Goal: Navigation & Orientation: Find specific page/section

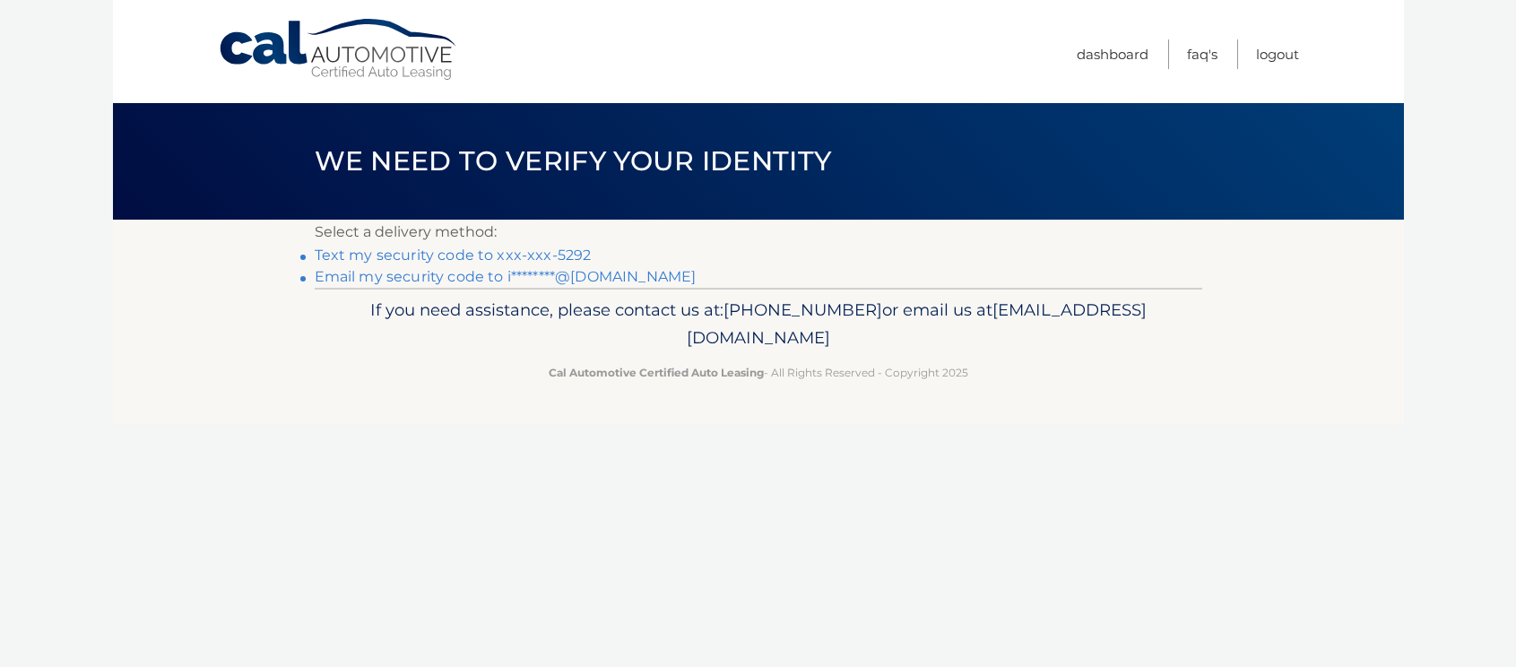
click at [373, 253] on link "Text my security code to xxx-xxx-5292" at bounding box center [453, 255] width 277 height 17
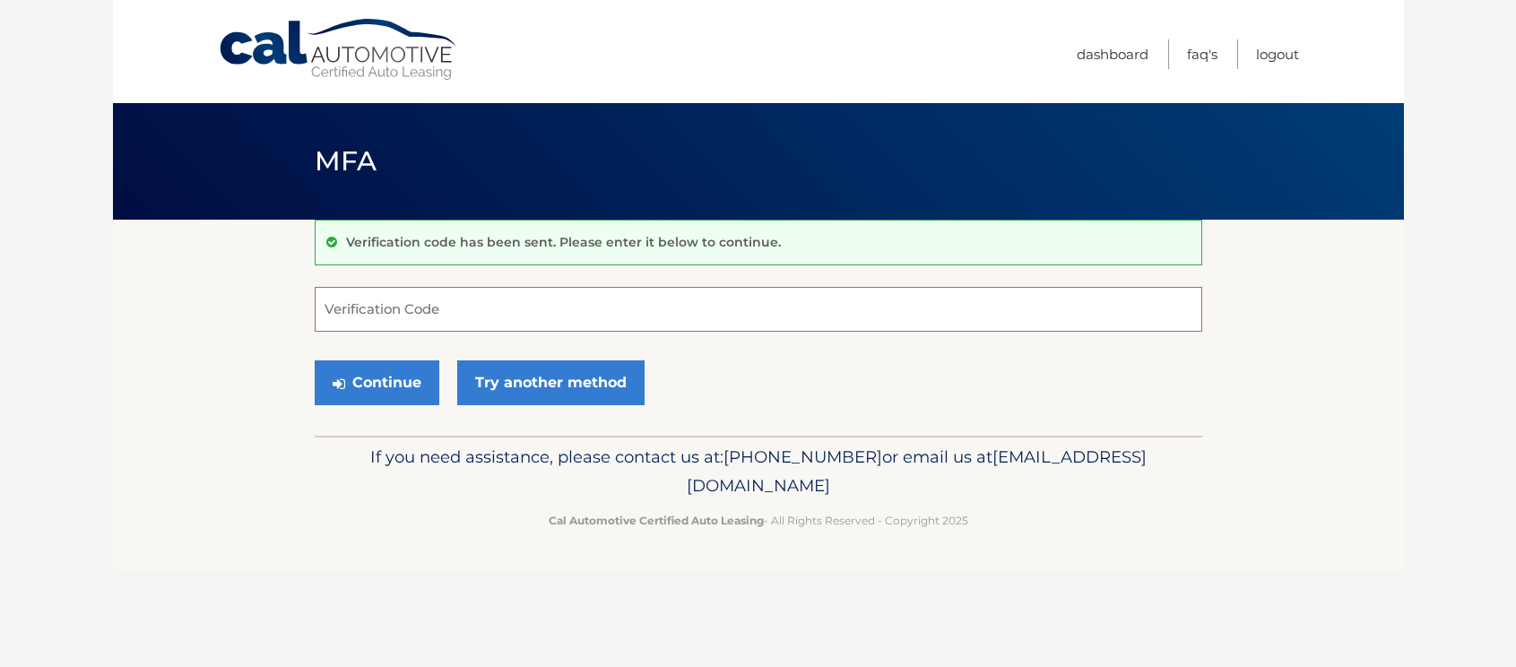
click at [380, 303] on input "Verification Code" at bounding box center [759, 309] width 888 height 45
type input "523558"
click at [377, 387] on button "Continue" at bounding box center [377, 382] width 125 height 45
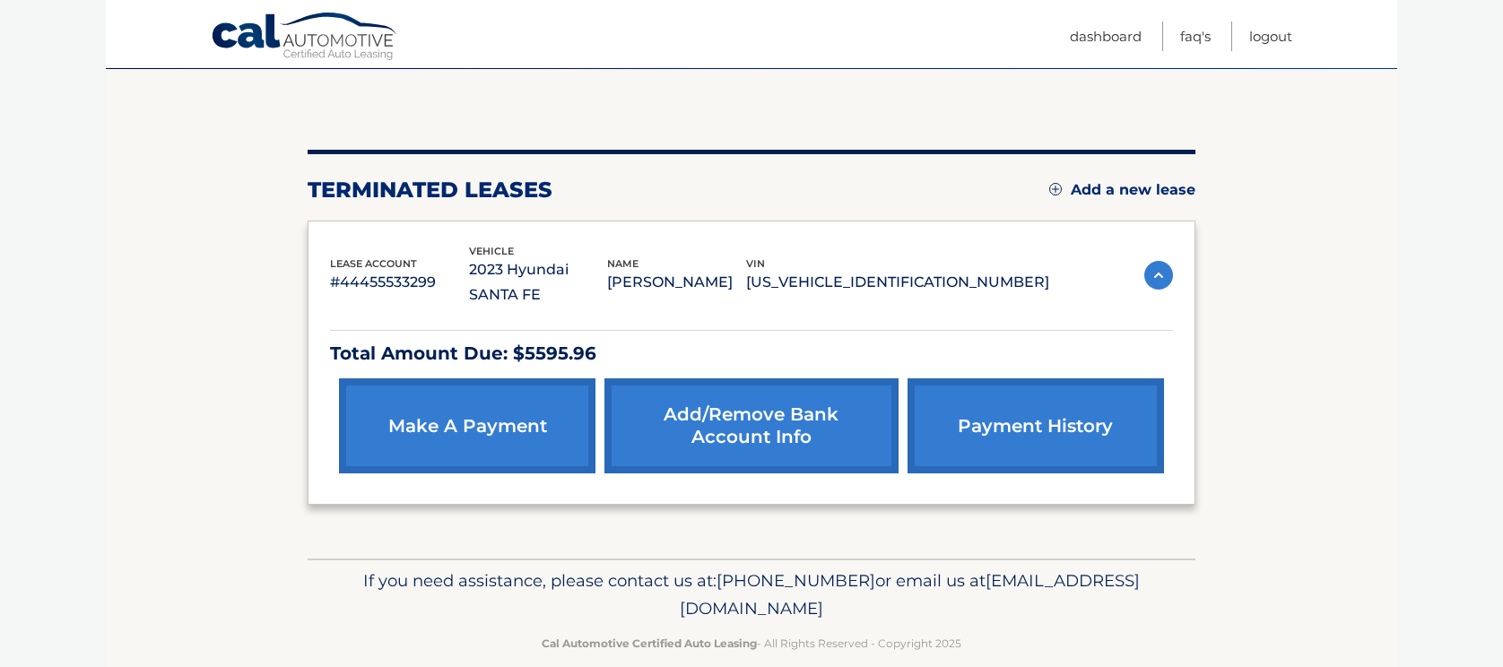
scroll to position [153, 0]
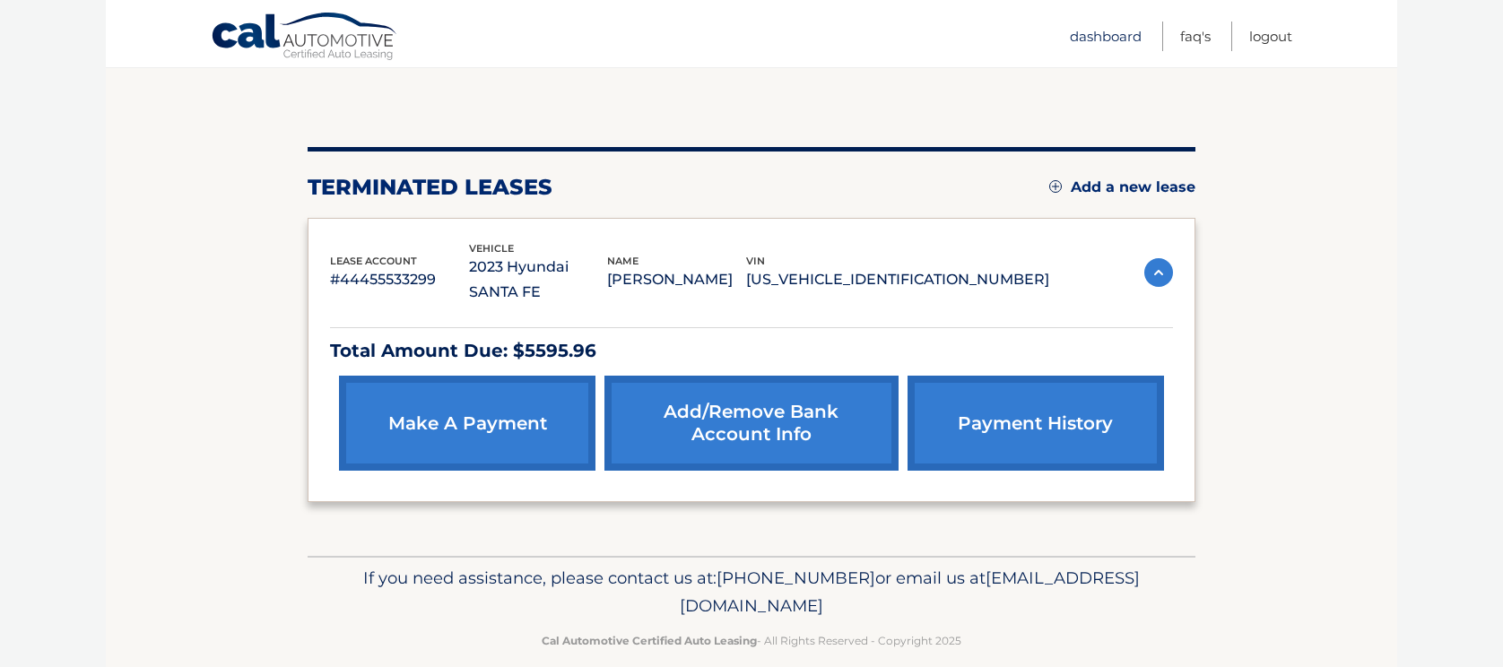
click at [1081, 32] on link "Dashboard" at bounding box center [1106, 37] width 72 height 30
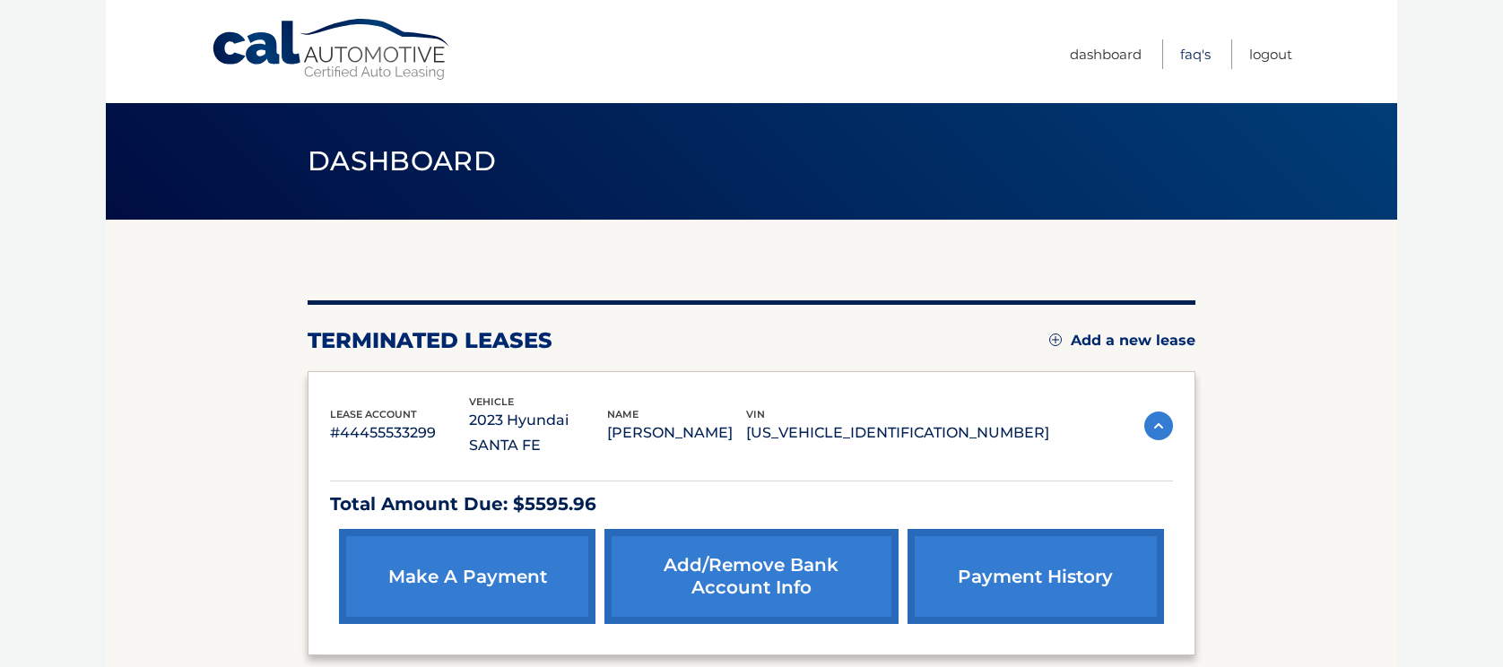
click at [1194, 51] on link "FAQ's" at bounding box center [1195, 54] width 30 height 30
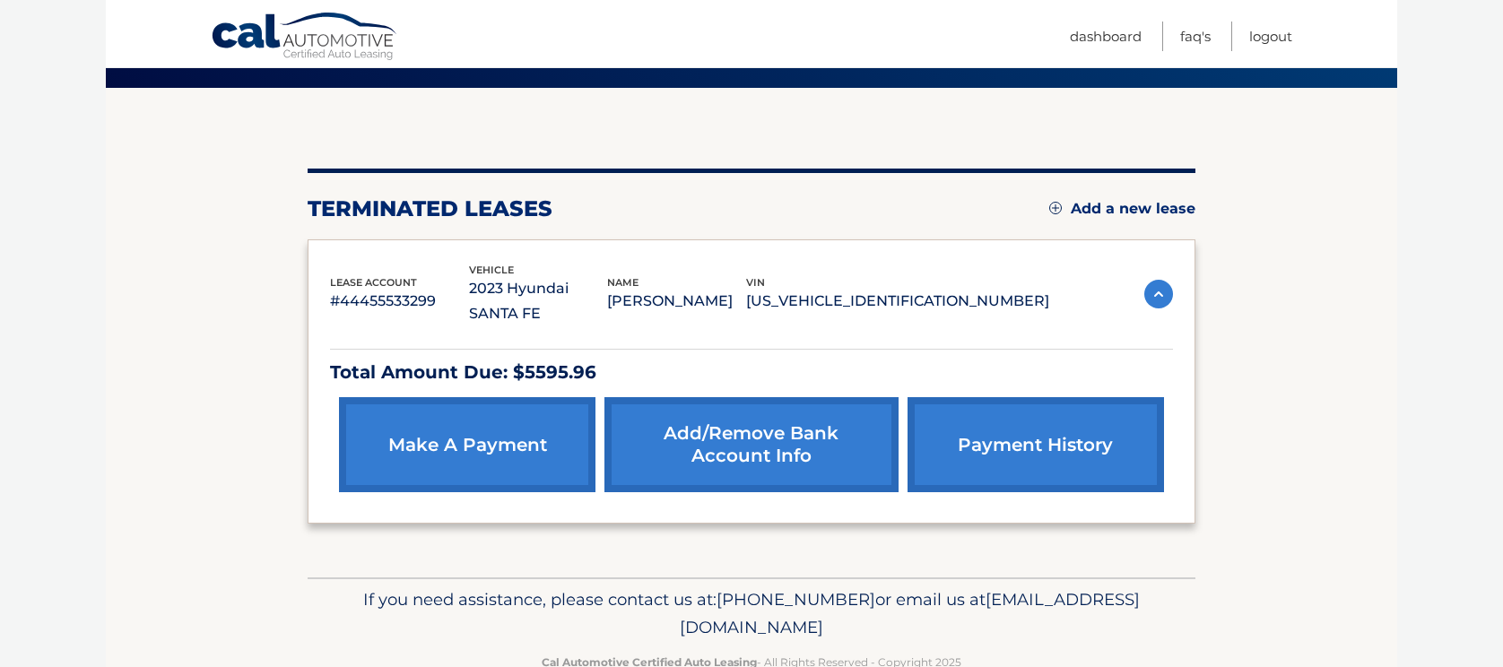
scroll to position [153, 0]
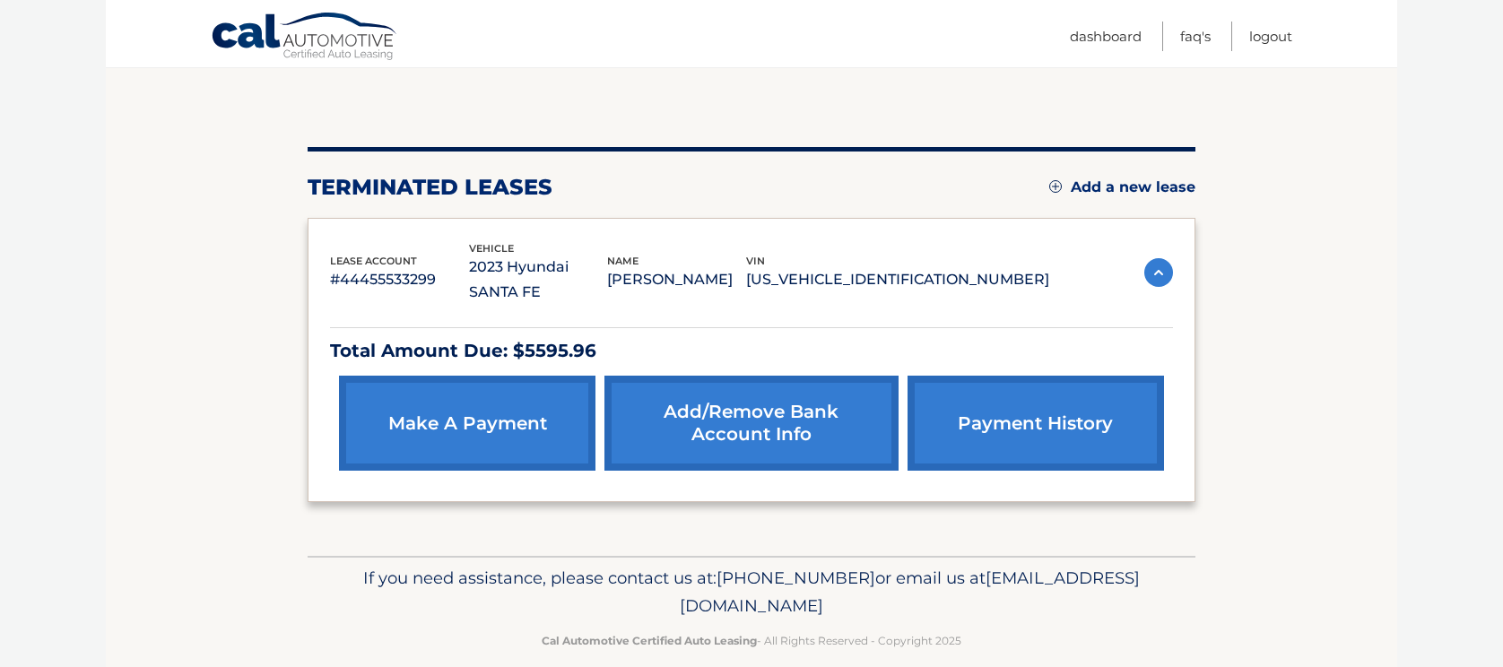
drag, startPoint x: 595, startPoint y: 579, endPoint x: 908, endPoint y: 580, distance: 313.9
click at [908, 580] on span "[EMAIL_ADDRESS][DOMAIN_NAME]" at bounding box center [910, 592] width 460 height 49
copy span "[EMAIL_ADDRESS][DOMAIN_NAME]"
drag, startPoint x: 441, startPoint y: 266, endPoint x: 343, endPoint y: 265, distance: 97.8
click at [343, 267] on p "#44455533299" at bounding box center [399, 279] width 139 height 25
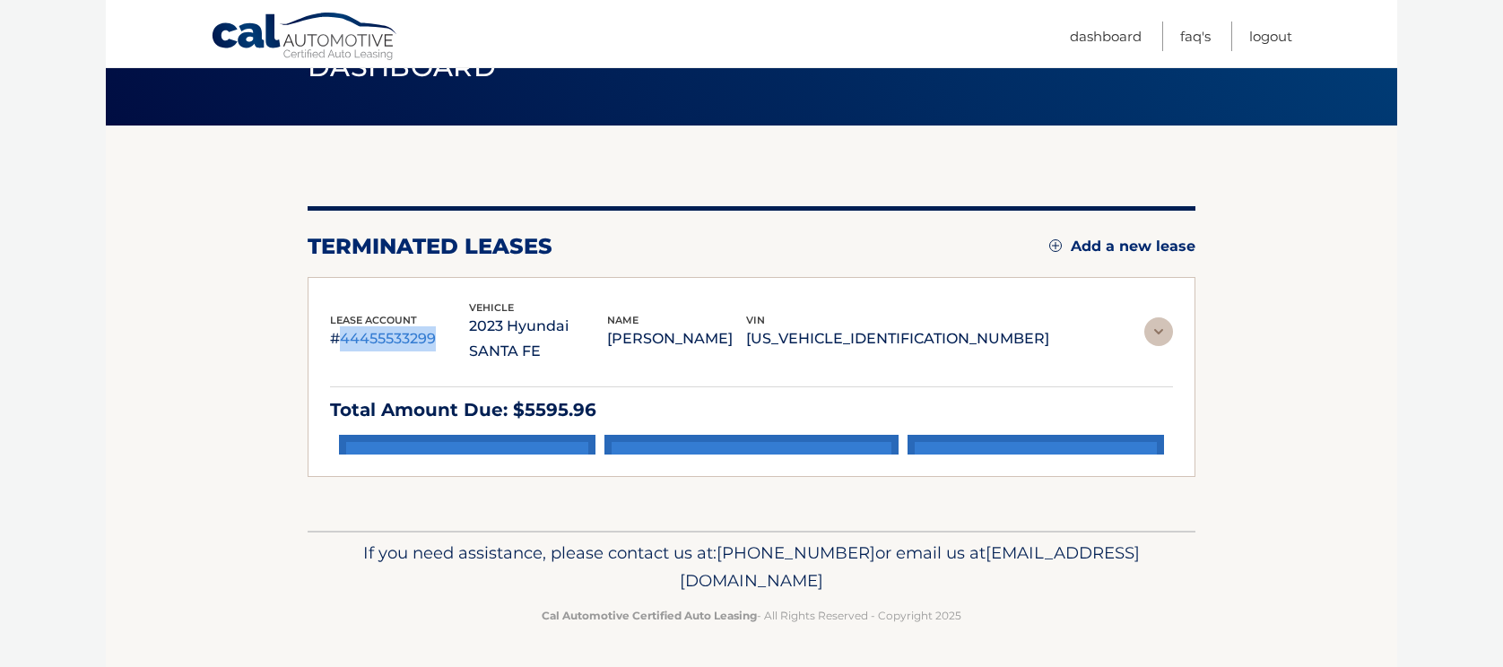
scroll to position [0, 0]
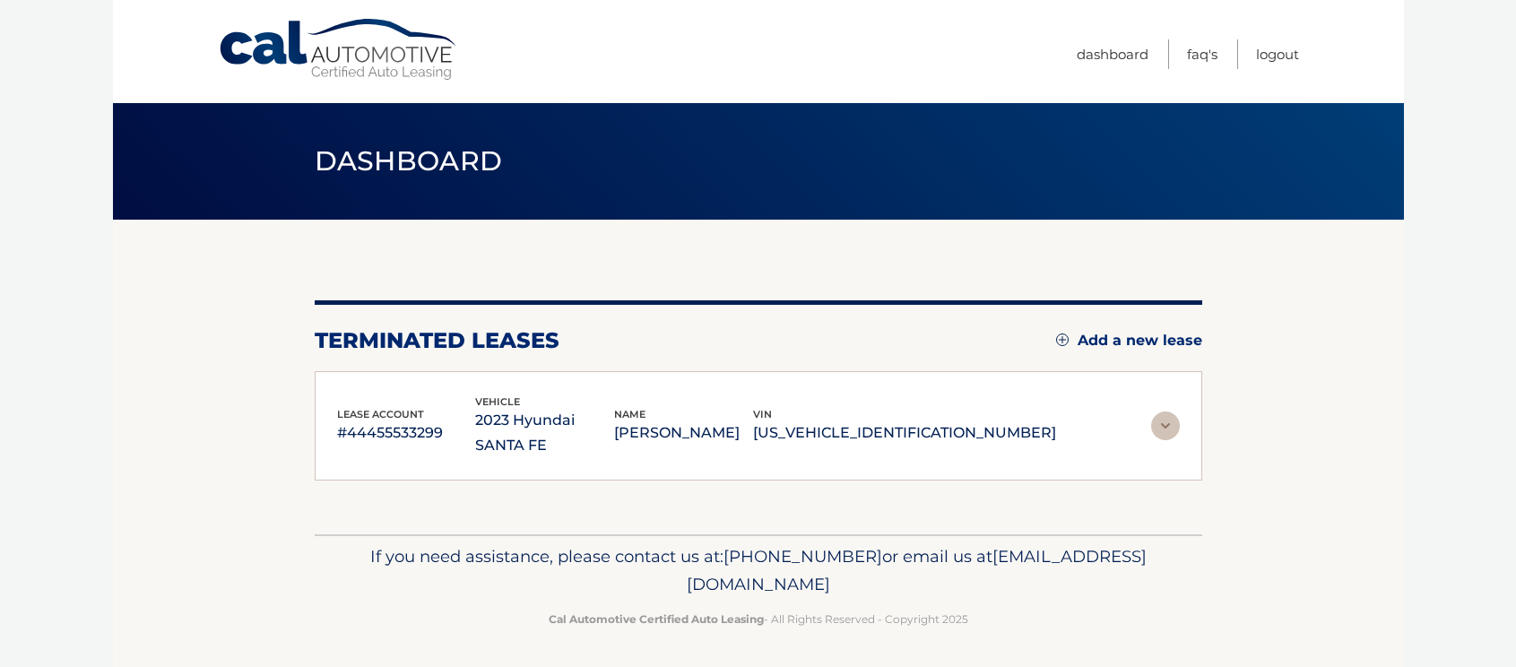
drag, startPoint x: 343, startPoint y: 265, endPoint x: 253, endPoint y: 391, distance: 154.8
click at [253, 391] on section "You are registered for this site, but you haven't enrolled in online payments. …" at bounding box center [758, 377] width 1291 height 315
click at [431, 421] on p "#44455533299" at bounding box center [406, 433] width 139 height 25
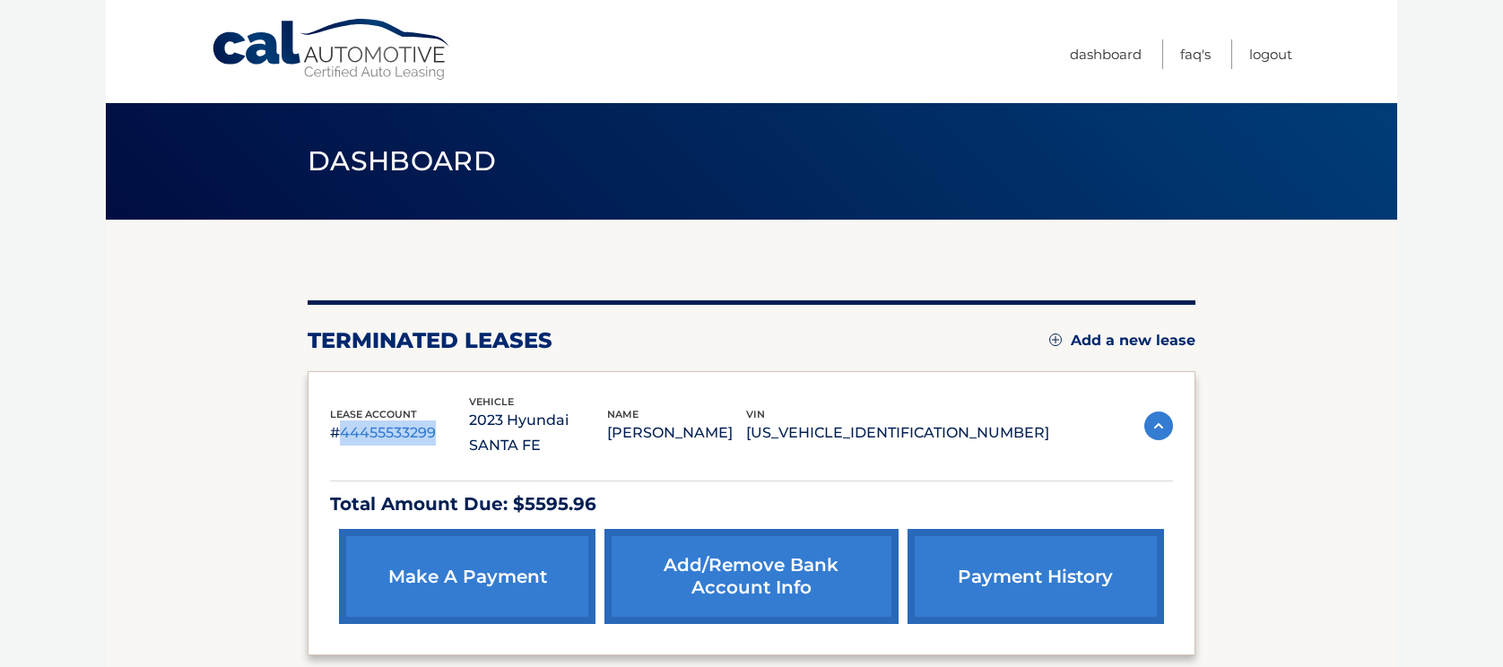
drag, startPoint x: 438, startPoint y: 420, endPoint x: 337, endPoint y: 422, distance: 100.5
click at [337, 422] on p "#44455533299" at bounding box center [399, 433] width 139 height 25
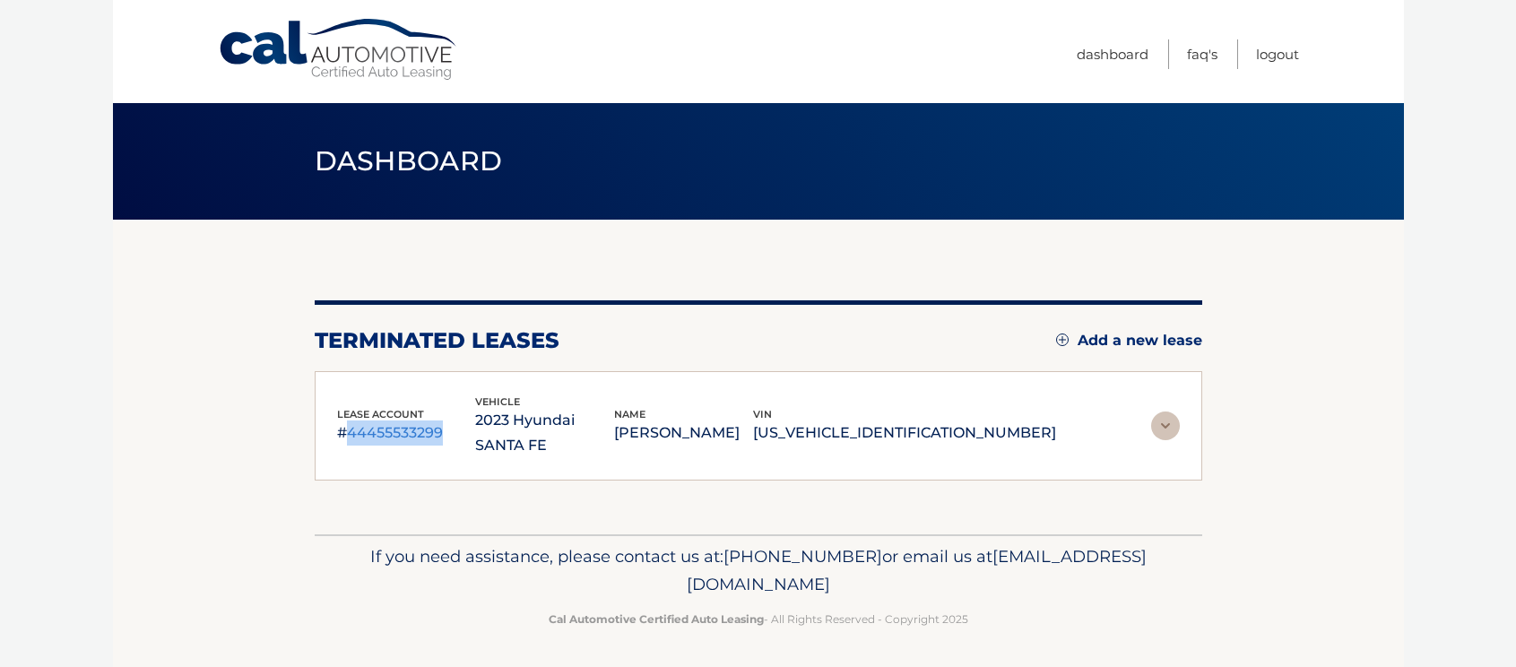
drag, startPoint x: 337, startPoint y: 422, endPoint x: 354, endPoint y: 421, distance: 17.1
copy p "44455533299"
click at [255, 413] on section "You are registered for this site, but you haven't enrolled in online payments. …" at bounding box center [758, 377] width 1291 height 315
click at [1160, 412] on img at bounding box center [1165, 426] width 29 height 29
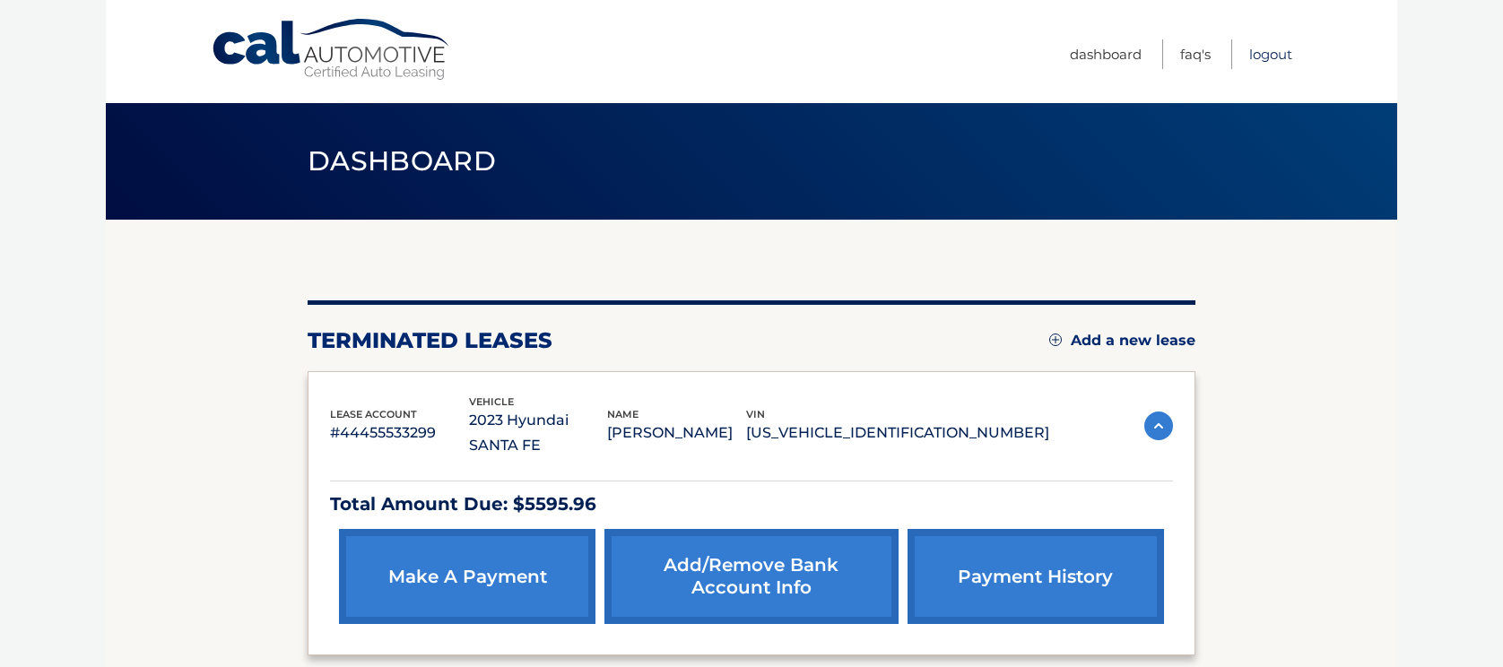
click at [1269, 54] on link "Logout" at bounding box center [1270, 54] width 43 height 30
